Goal: Task Accomplishment & Management: Manage account settings

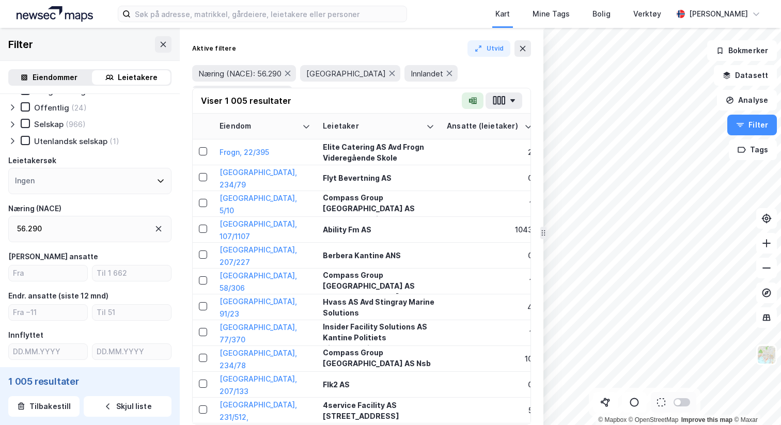
scroll to position [41, 0]
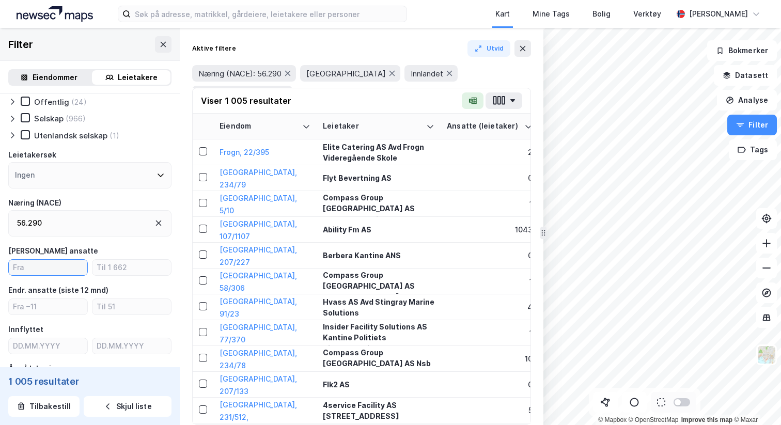
click at [45, 264] on input "number" at bounding box center [48, 267] width 78 height 15
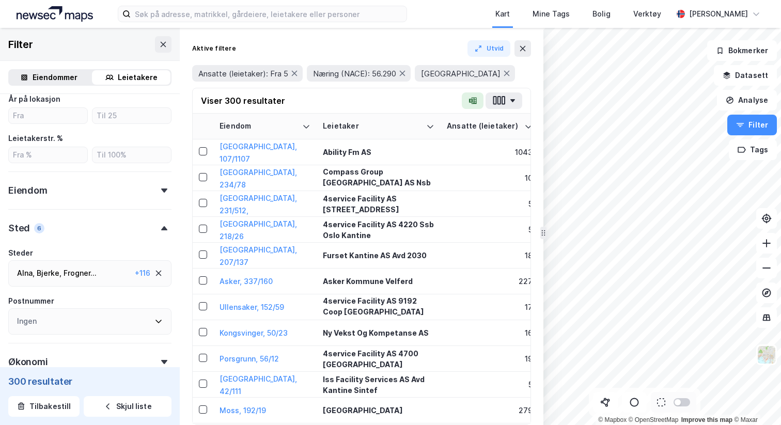
scroll to position [375, 0]
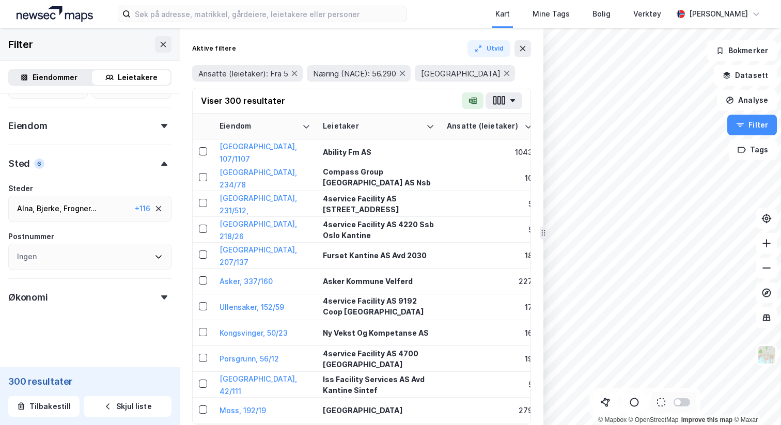
type input "5"
click at [87, 125] on div "Eiendom" at bounding box center [89, 121] width 163 height 29
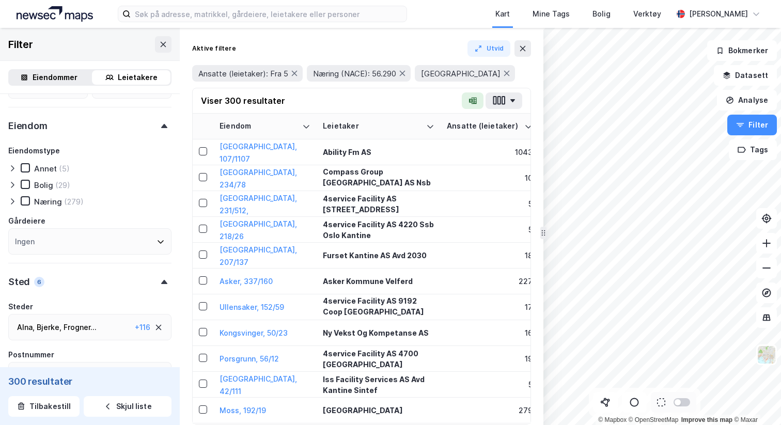
click at [14, 200] on icon at bounding box center [12, 201] width 8 height 8
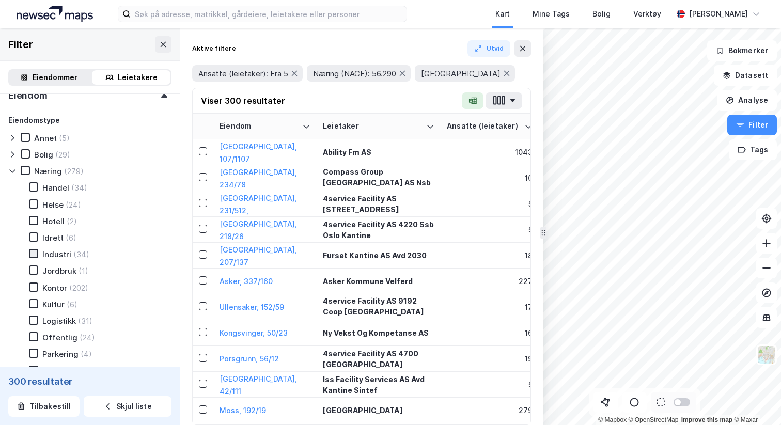
scroll to position [406, 0]
click at [34, 285] on icon at bounding box center [33, 285] width 7 height 7
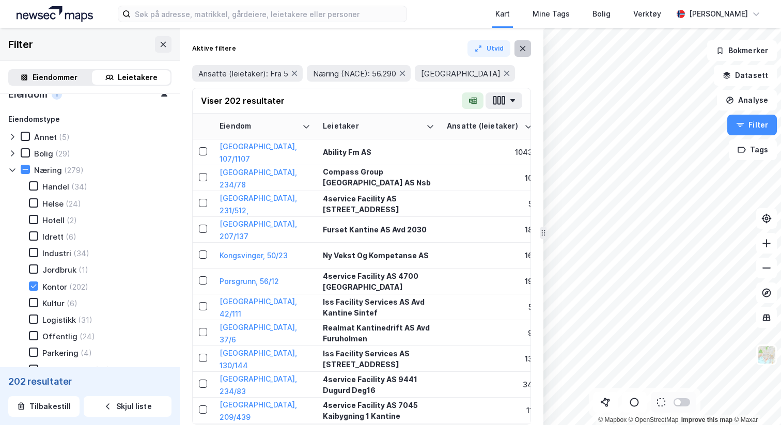
click at [525, 48] on icon at bounding box center [522, 48] width 8 height 8
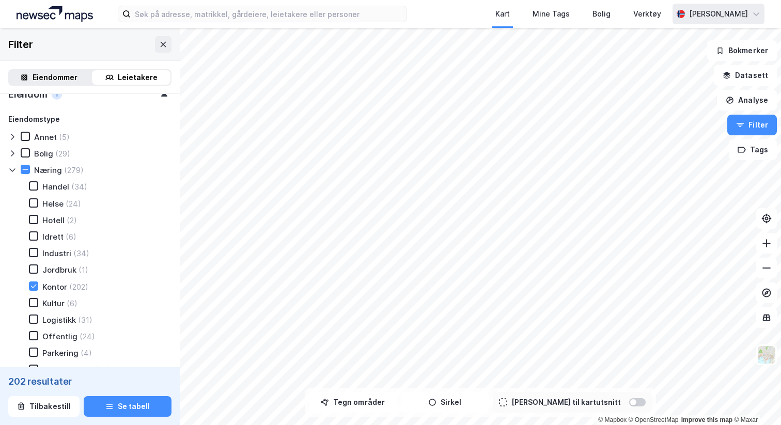
click at [761, 9] on div "[PERSON_NAME]" at bounding box center [718, 14] width 92 height 21
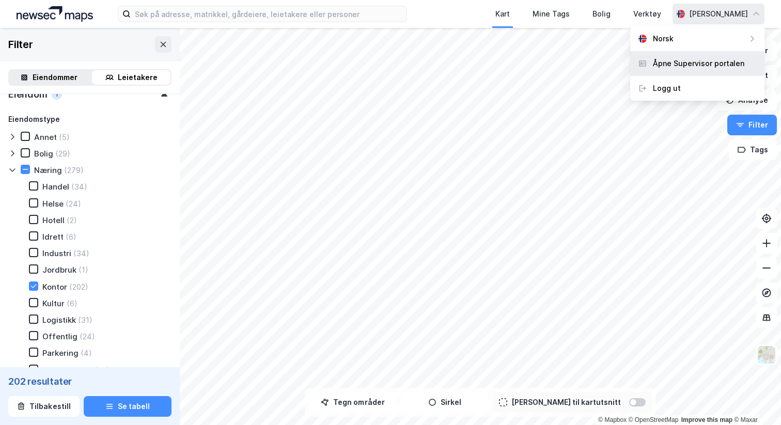
click at [698, 66] on div "Åpne Supervisor portalen" at bounding box center [698, 63] width 91 height 12
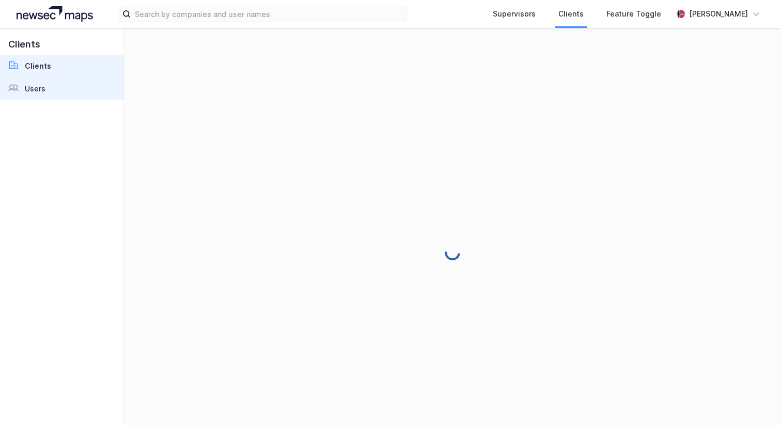
click at [47, 86] on link "Users" at bounding box center [61, 88] width 123 height 23
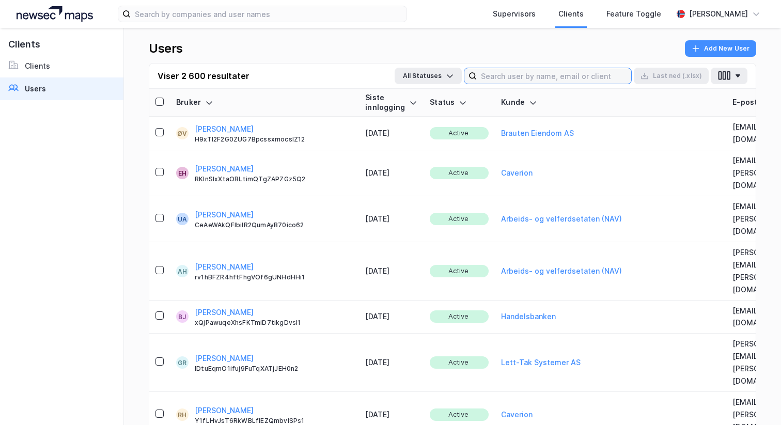
click at [576, 70] on input at bounding box center [554, 75] width 154 height 15
click at [576, 68] on input at bounding box center [554, 75] width 154 height 15
click at [561, 73] on input at bounding box center [554, 75] width 154 height 15
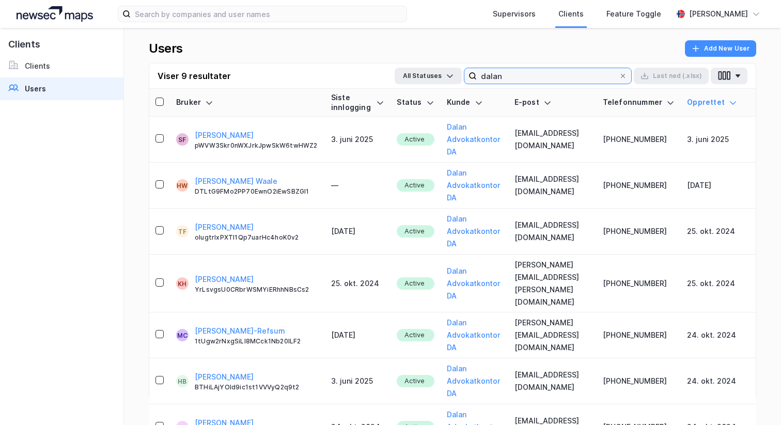
click at [497, 73] on input "dalan" at bounding box center [548, 75] width 142 height 15
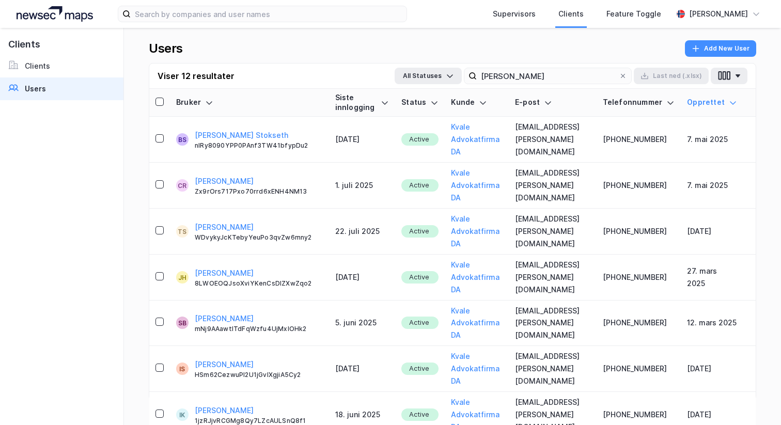
click at [384, 103] on div "Siste innlogging" at bounding box center [362, 102] width 54 height 19
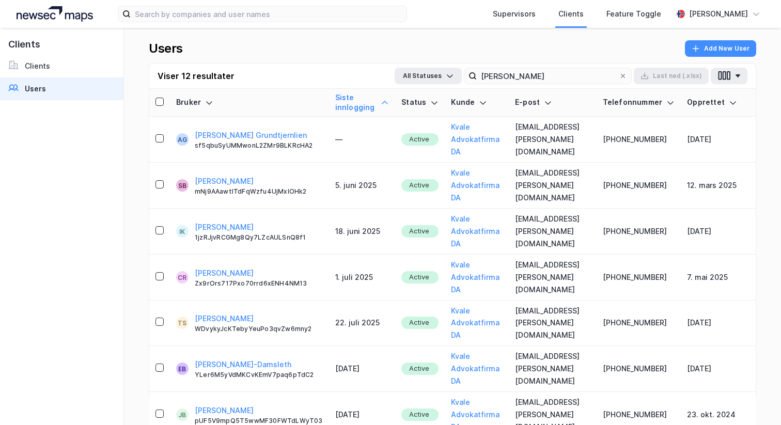
click at [384, 103] on div "Siste innlogging" at bounding box center [362, 102] width 54 height 19
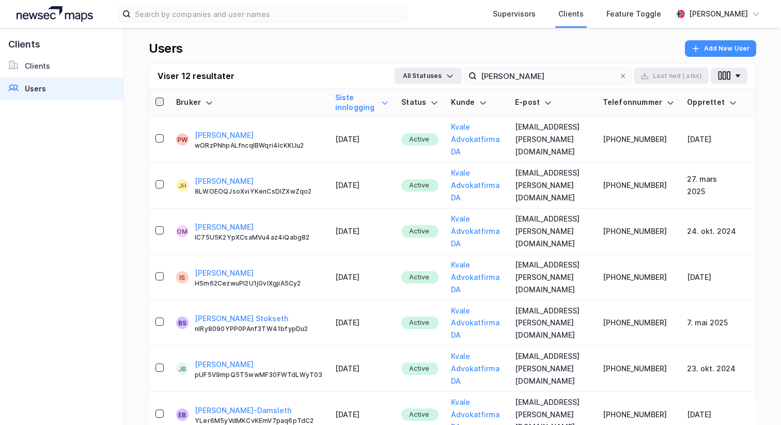
click at [160, 103] on icon at bounding box center [160, 102] width 6 height 4
click at [678, 77] on button "Last ned (.xlsx)" at bounding box center [671, 76] width 75 height 17
click at [372, 40] on div "Users Add New User" at bounding box center [452, 51] width 607 height 23
click at [159, 100] on icon at bounding box center [159, 101] width 7 height 7
click at [532, 79] on input "[PERSON_NAME]" at bounding box center [548, 75] width 142 height 15
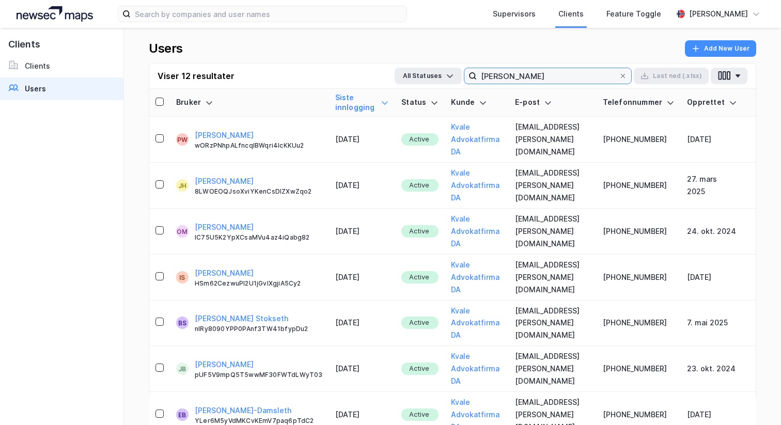
click at [532, 79] on input "[PERSON_NAME]" at bounding box center [548, 75] width 142 height 15
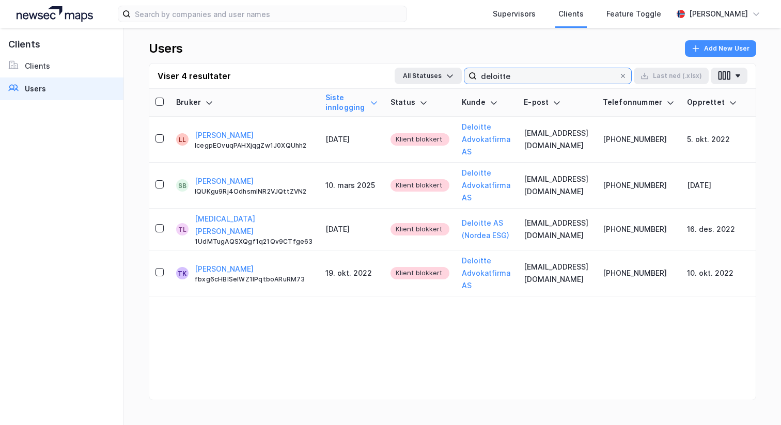
click at [531, 78] on input "deloitte" at bounding box center [548, 75] width 142 height 15
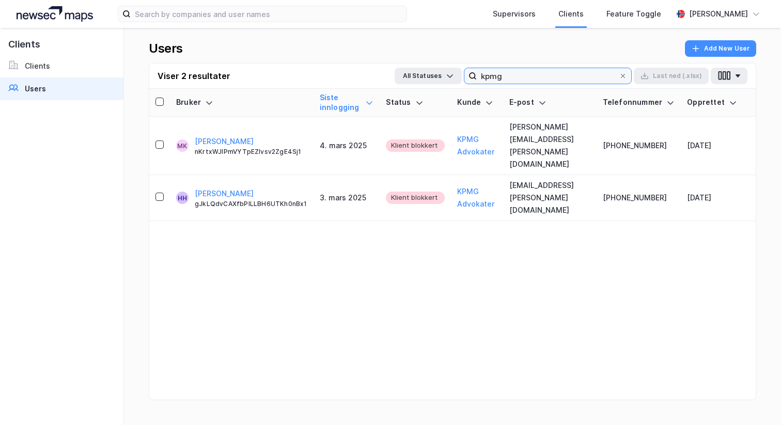
click at [531, 78] on input "kpmg" at bounding box center [548, 75] width 142 height 15
click at [530, 78] on input "kpmg" at bounding box center [548, 75] width 142 height 15
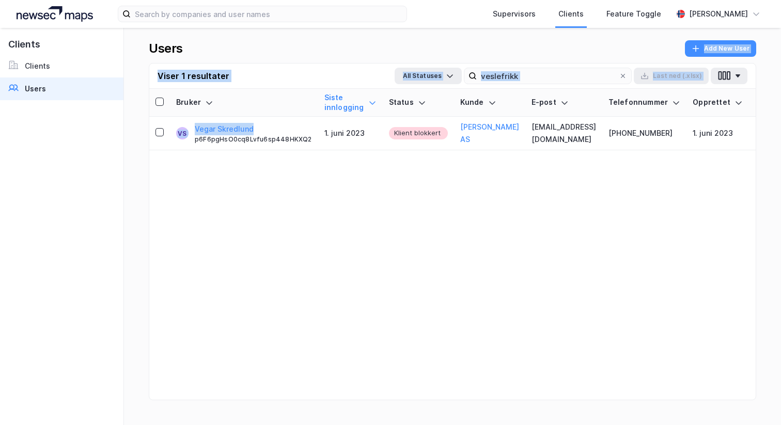
drag, startPoint x: 260, startPoint y: 132, endPoint x: 449, endPoint y: 21, distance: 218.9
click at [448, 23] on div "Supervisors Clients Feature Toggle [PERSON_NAME] Clients Clients Users Users Ad…" at bounding box center [390, 212] width 781 height 425
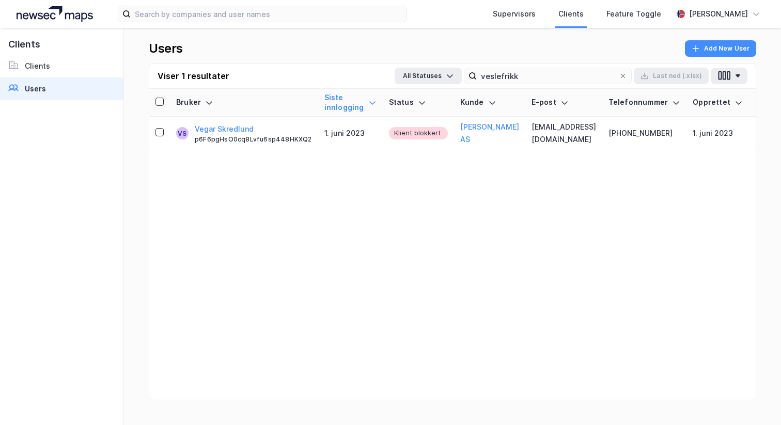
click at [417, 24] on div "Supervisors Clients Feature Toggle [PERSON_NAME]" at bounding box center [390, 14] width 781 height 28
click at [499, 76] on input "veslefrikk" at bounding box center [548, 75] width 142 height 15
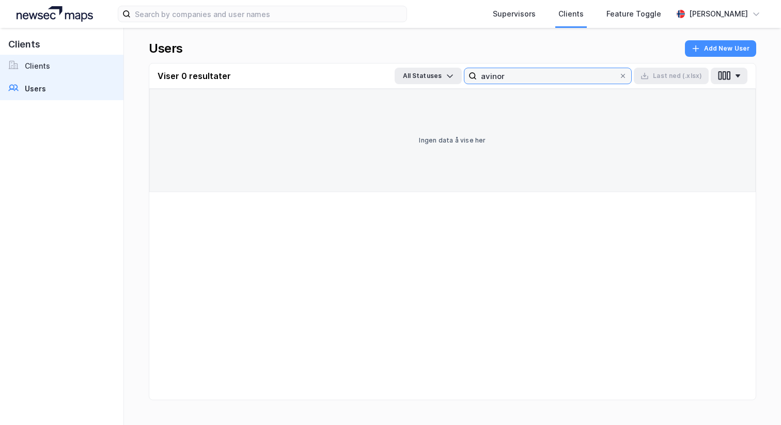
type input "avinor"
click at [43, 67] on div "Clients" at bounding box center [37, 66] width 25 height 12
